Goal: Task Accomplishment & Management: Use online tool/utility

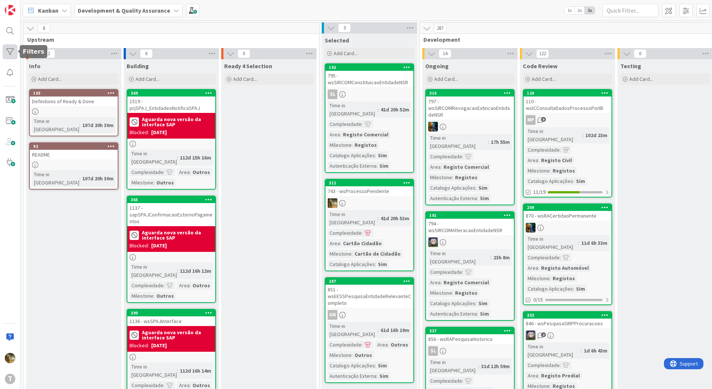
click at [13, 51] on div at bounding box center [10, 51] width 15 height 15
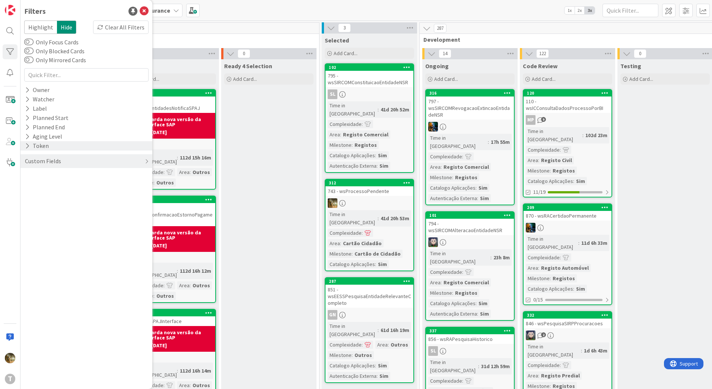
click at [26, 144] on icon at bounding box center [27, 146] width 5 height 6
click at [27, 145] on icon at bounding box center [28, 146] width 7 height 6
click at [27, 133] on icon at bounding box center [27, 136] width 5 height 6
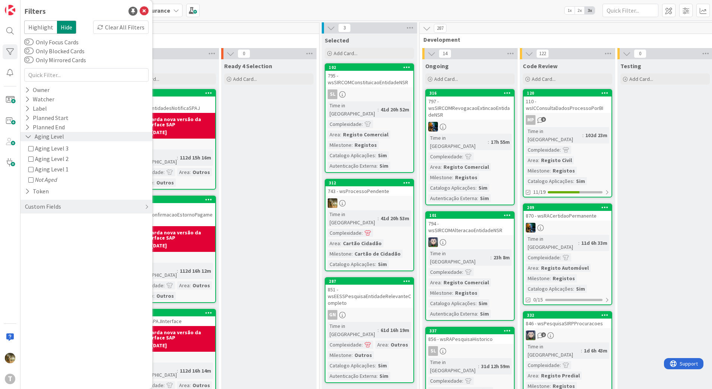
click at [26, 134] on icon at bounding box center [28, 136] width 7 height 6
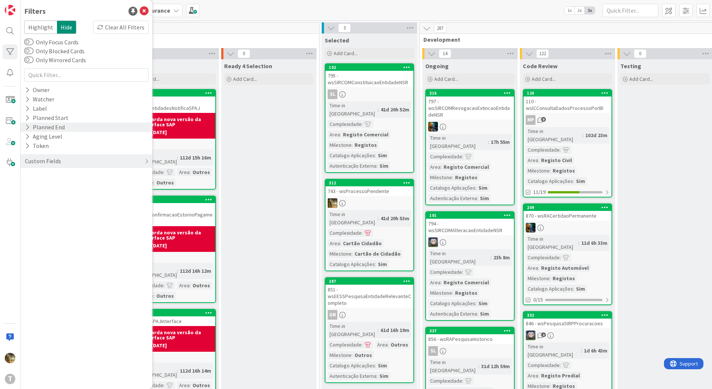
click at [27, 126] on icon at bounding box center [27, 127] width 5 height 6
click at [27, 126] on icon at bounding box center [28, 127] width 7 height 6
click at [128, 160] on div "Custom Fields" at bounding box center [86, 161] width 132 height 14
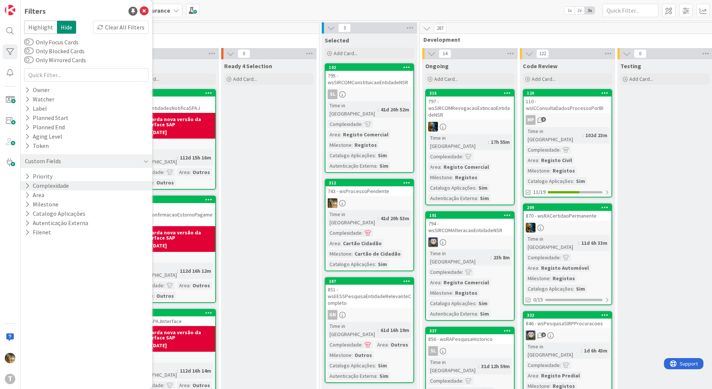
click at [29, 185] on icon at bounding box center [27, 186] width 5 height 6
click at [28, 185] on icon at bounding box center [28, 186] width 7 height 6
click at [28, 205] on icon at bounding box center [27, 204] width 5 height 6
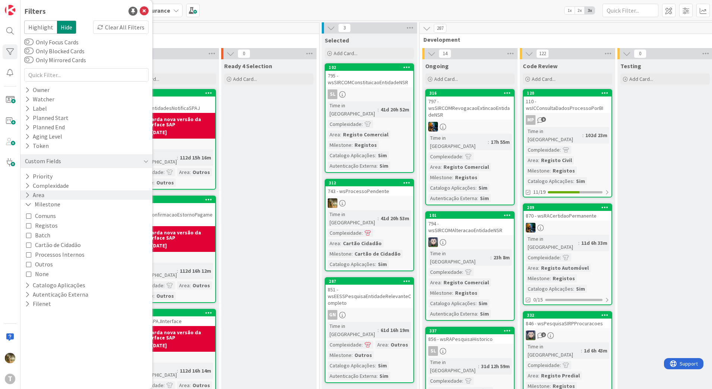
click at [28, 199] on button "Area" at bounding box center [34, 194] width 21 height 9
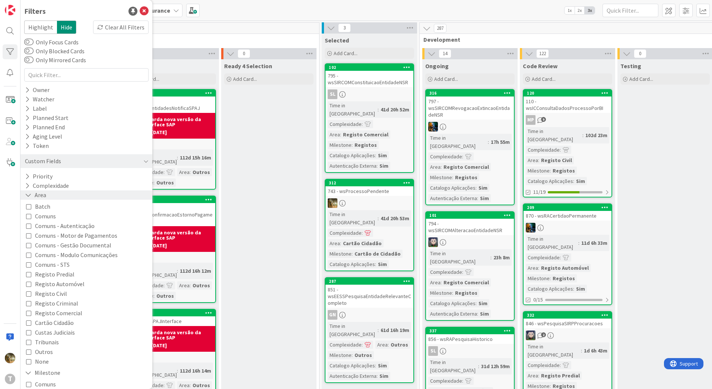
click at [27, 195] on icon at bounding box center [28, 195] width 7 height 6
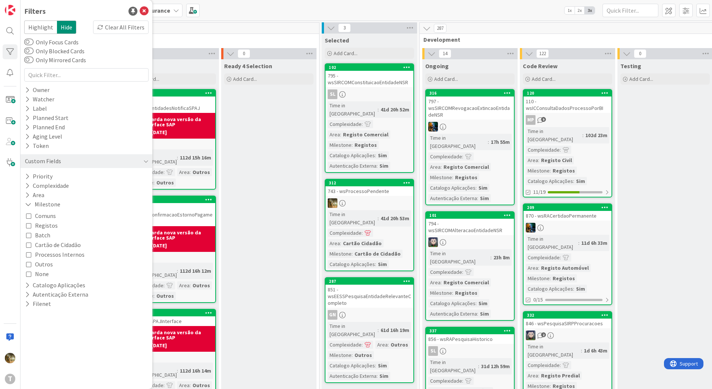
click at [30, 247] on icon at bounding box center [28, 244] width 5 height 5
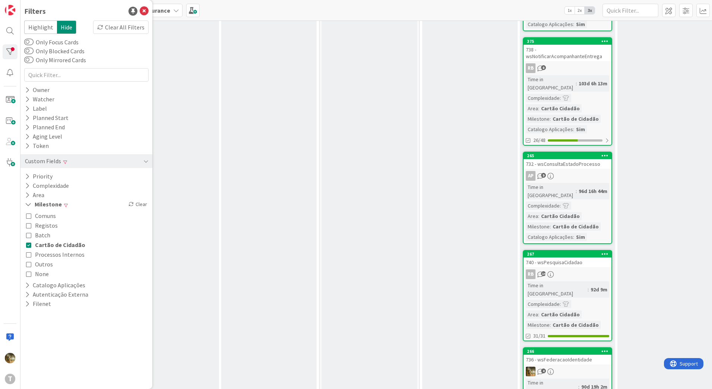
scroll to position [671, 0]
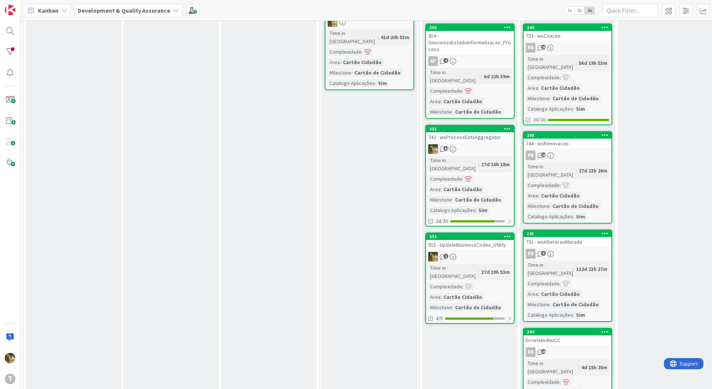
scroll to position [0, 0]
